Goal: Find specific page/section: Find specific page/section

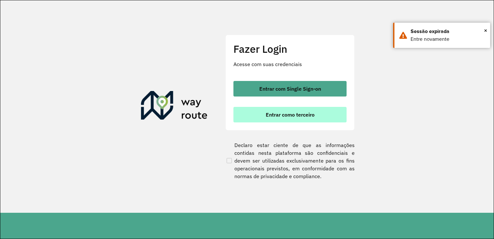
click at [287, 117] on span "Entrar como terceiro" at bounding box center [290, 114] width 49 height 5
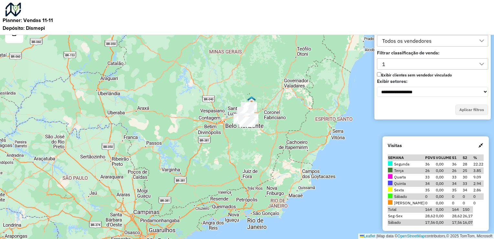
drag, startPoint x: 395, startPoint y: 62, endPoint x: 401, endPoint y: 70, distance: 9.7
click at [395, 63] on div "1" at bounding box center [428, 64] width 96 height 11
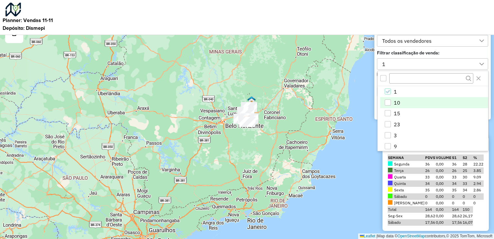
click at [396, 106] on span "10" at bounding box center [397, 102] width 6 height 6
drag, startPoint x: 300, startPoint y: 62, endPoint x: 367, endPoint y: 97, distance: 75.2
click at [300, 63] on div "Leaflet | Map data © OpenStreetMap contributors,© 2025 TomTom, Microsoft" at bounding box center [247, 119] width 494 height 239
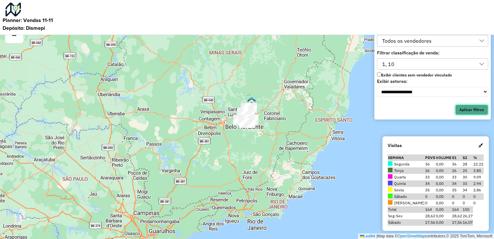
click at [467, 108] on button "Aplicar filtros" at bounding box center [471, 109] width 33 height 10
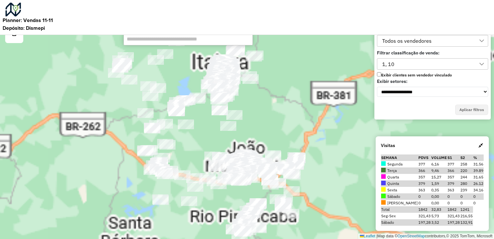
paste input "*****"
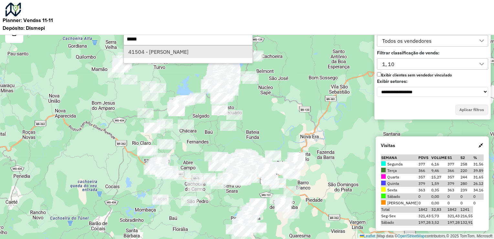
type input "*****"
drag, startPoint x: 164, startPoint y: 52, endPoint x: 226, endPoint y: 90, distance: 72.8
click at [164, 53] on li "41504 - MARIA APARECIDW" at bounding box center [188, 52] width 129 height 12
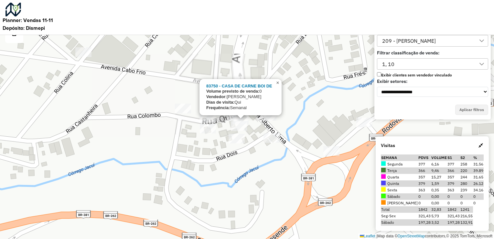
click at [279, 81] on span "×" at bounding box center [277, 82] width 3 height 5
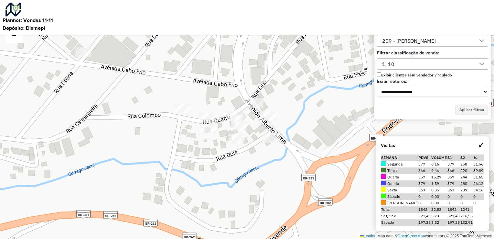
drag, startPoint x: 242, startPoint y: 110, endPoint x: 230, endPoint y: 111, distance: 11.3
click at [230, 111] on div "Leaflet | Map data © OpenStreetMap contributors,© 2025 TomTom, Microsoft" at bounding box center [247, 119] width 494 height 239
click at [232, 110] on div "Leaflet | Map data © OpenStreetMap contributors,© 2025 TomTom, Microsoft" at bounding box center [247, 119] width 494 height 239
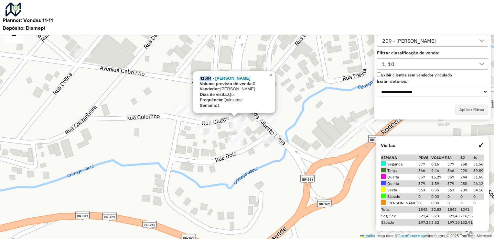
drag, startPoint x: 199, startPoint y: 78, endPoint x: 211, endPoint y: 77, distance: 11.7
click at [211, 77] on div "41504 - MARIA APARECIDW Volume previsto de venda: 0 Vendedor: Marcos Paulo De S…" at bounding box center [234, 92] width 82 height 42
copy strong "41504"
drag, startPoint x: 211, startPoint y: 77, endPoint x: 271, endPoint y: 76, distance: 60.2
click at [271, 76] on span "×" at bounding box center [271, 74] width 3 height 5
